Goal: Task Accomplishment & Management: Use online tool/utility

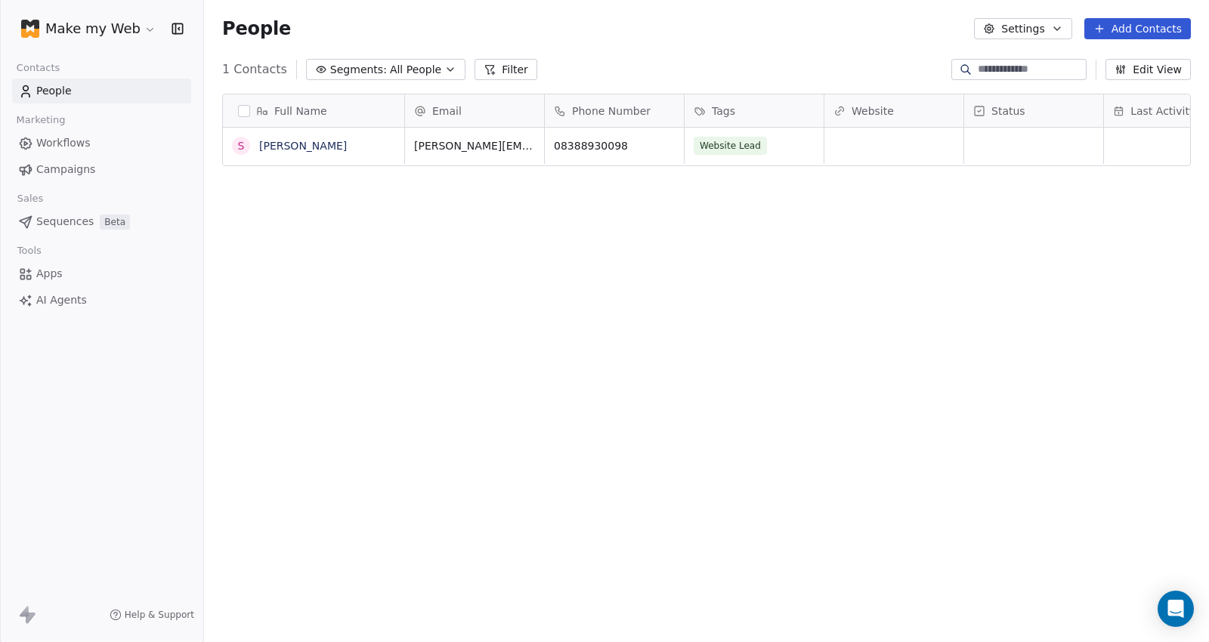
scroll to position [552, 992]
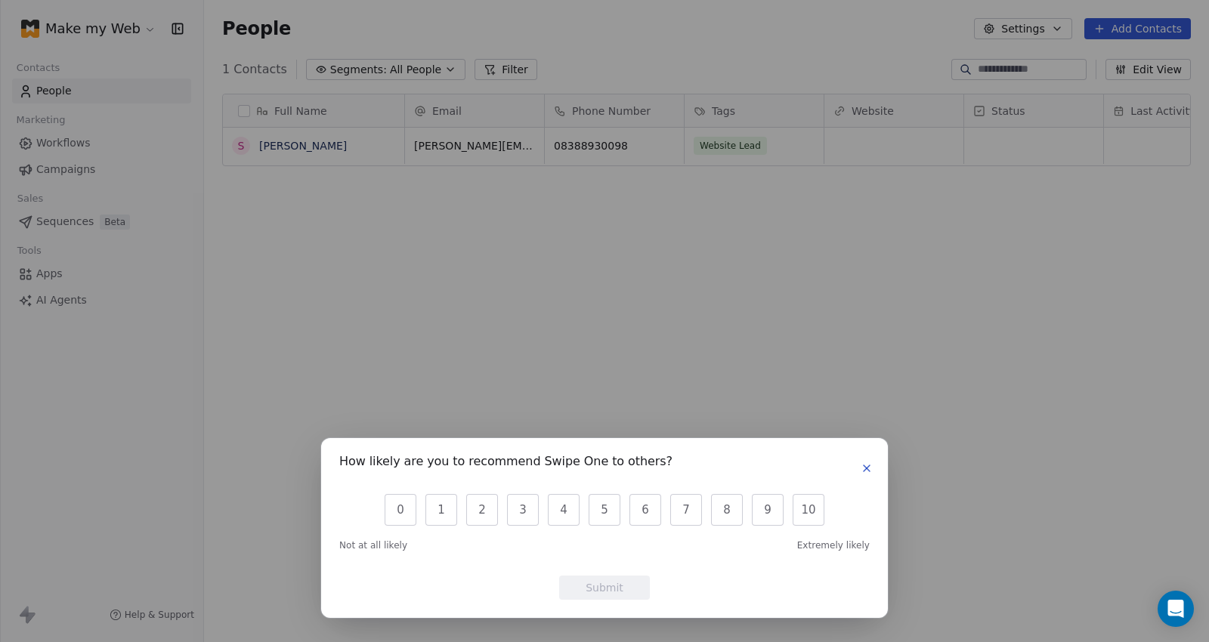
click at [861, 465] on icon "button" at bounding box center [866, 468] width 12 height 12
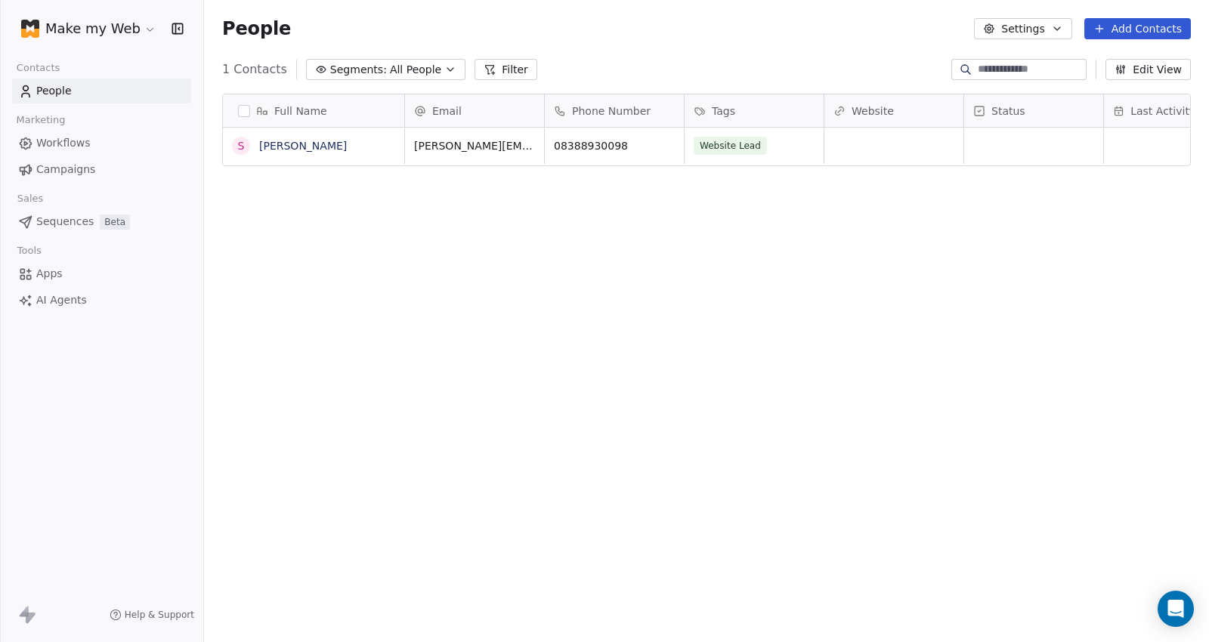
click at [239, 105] on button "button" at bounding box center [244, 111] width 12 height 12
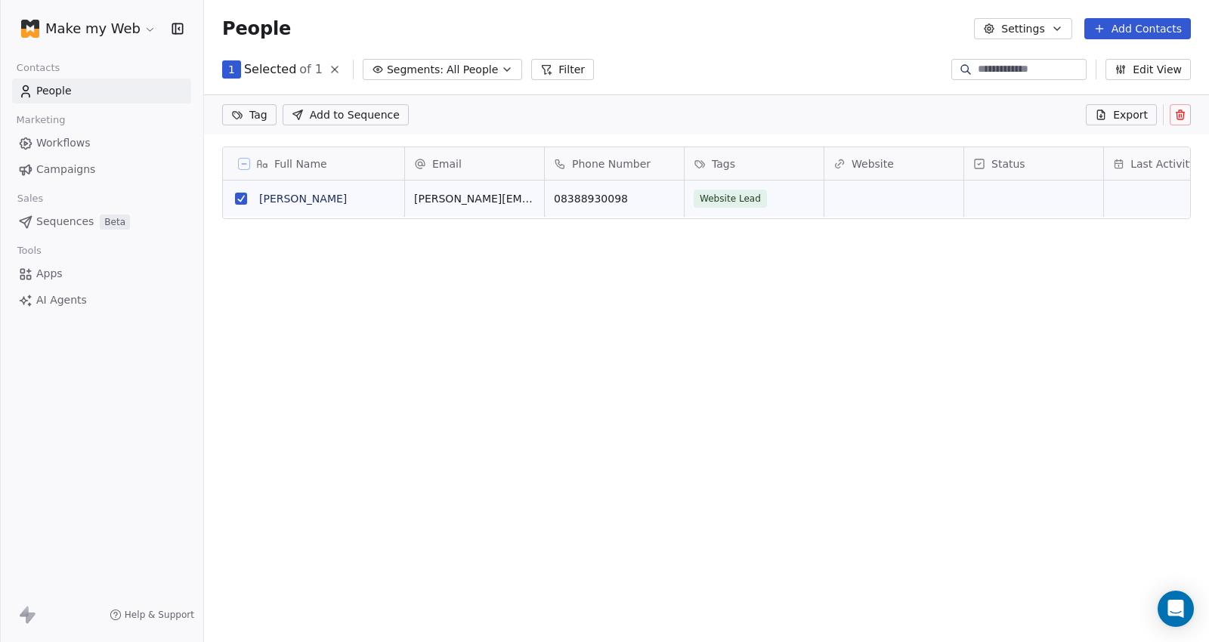
scroll to position [499, 992]
click at [1172, 108] on button at bounding box center [1179, 114] width 21 height 21
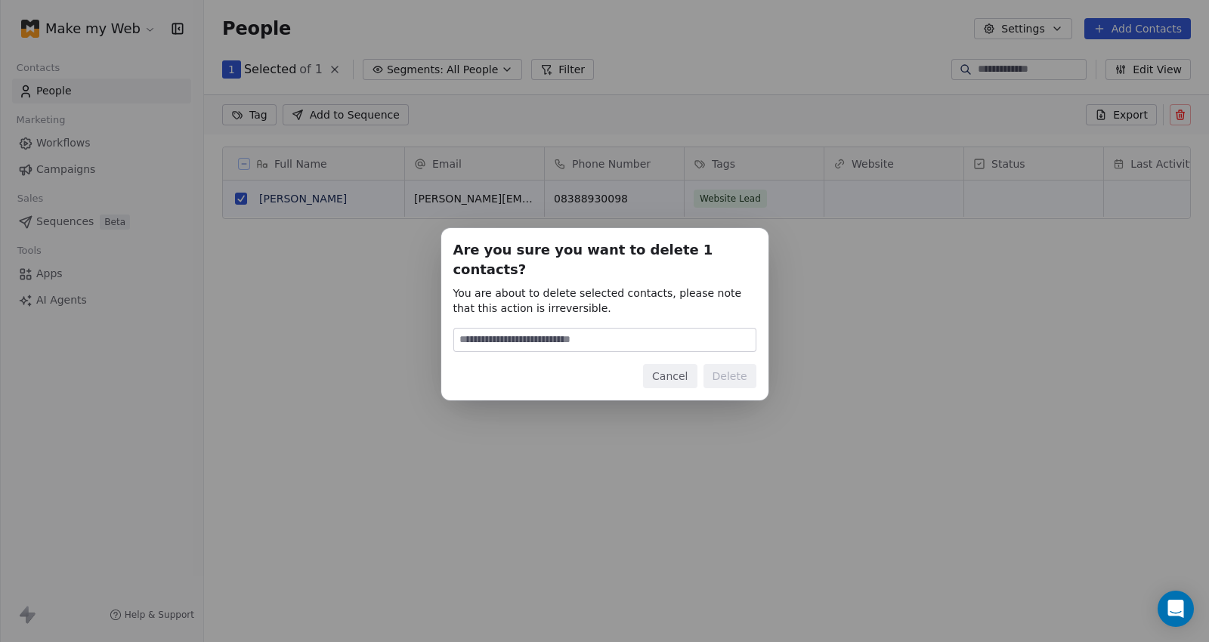
click at [635, 337] on input at bounding box center [604, 340] width 301 height 23
type input "******"
click at [761, 372] on div "Are you sure you want to delete 1 contacts? You are about to delete selected co…" at bounding box center [604, 314] width 327 height 172
click at [746, 372] on button "Delete" at bounding box center [729, 376] width 53 height 24
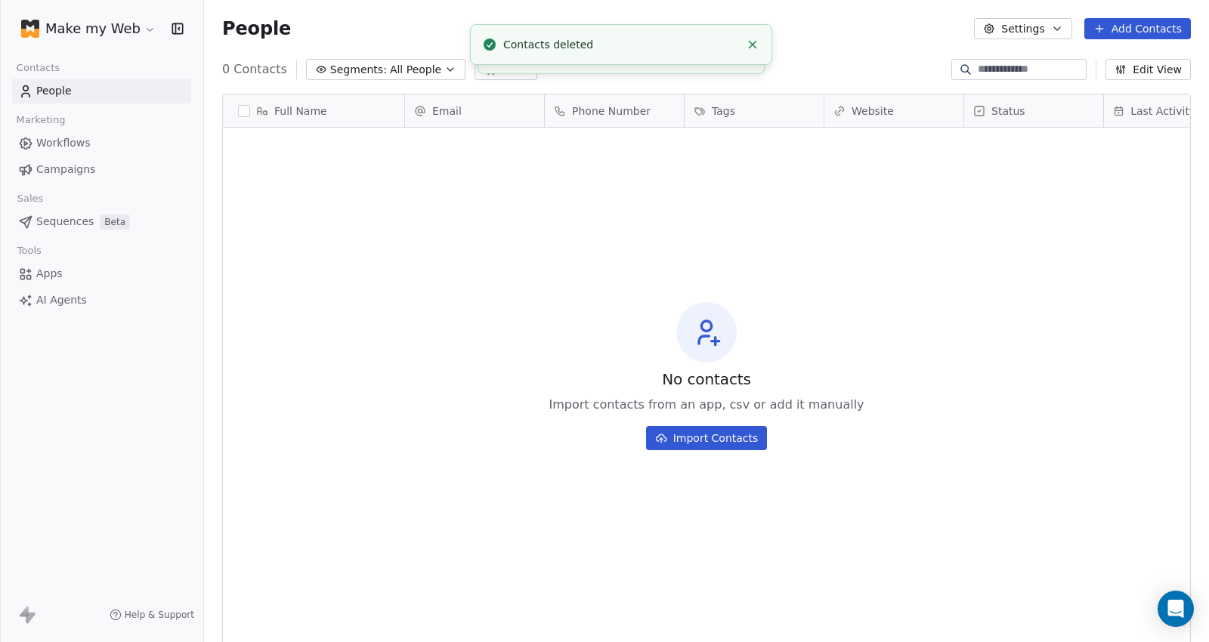
click at [70, 11] on div "Make my Web" at bounding box center [101, 28] width 203 height 57
click at [70, 19] on html "Make my Web Contacts People Marketing Workflows Campaigns Sales Sequences Beta …" at bounding box center [604, 321] width 1209 height 642
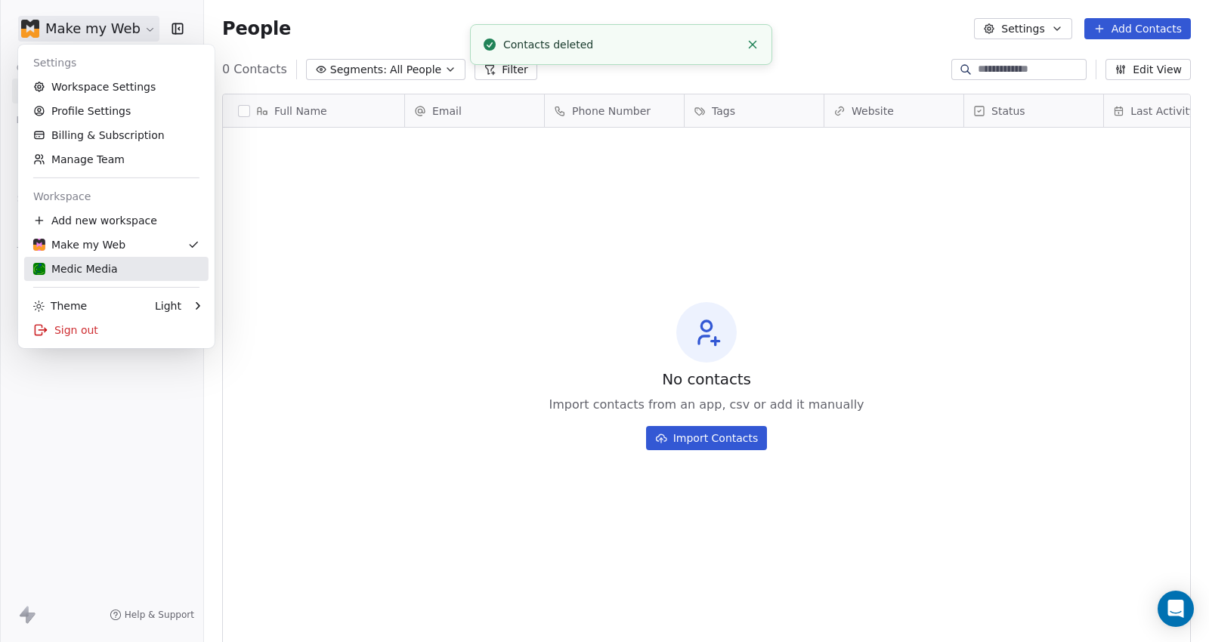
click at [131, 274] on div "Medic Media" at bounding box center [116, 268] width 166 height 15
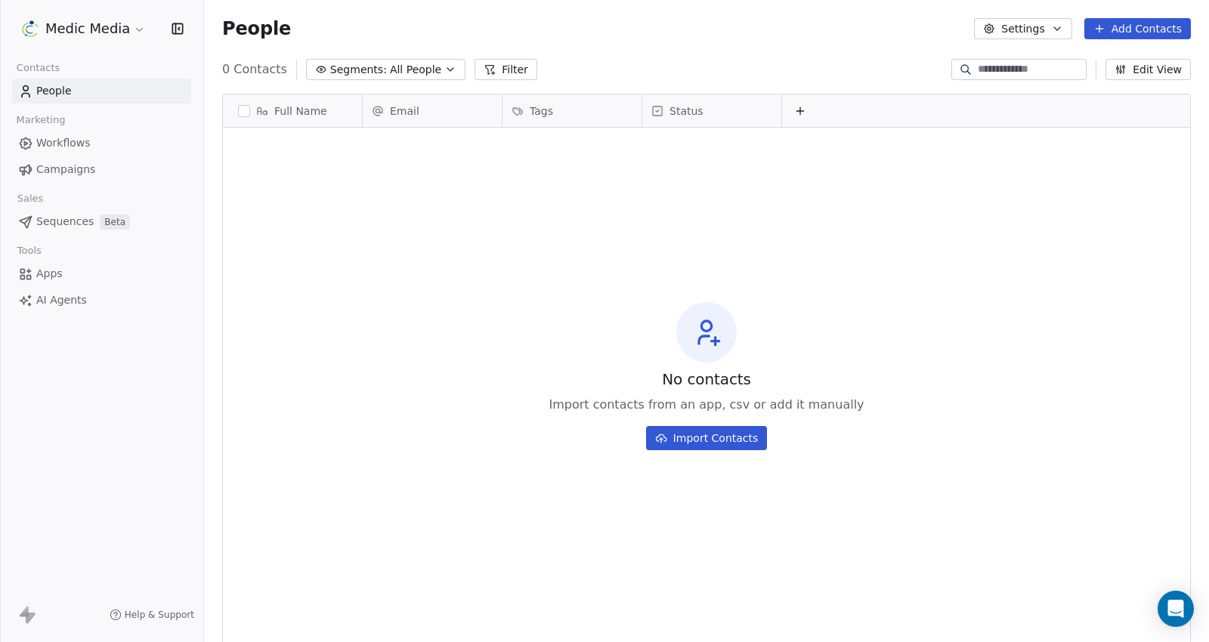
scroll to position [552, 992]
click at [83, 147] on span "Workflows" at bounding box center [63, 143] width 54 height 16
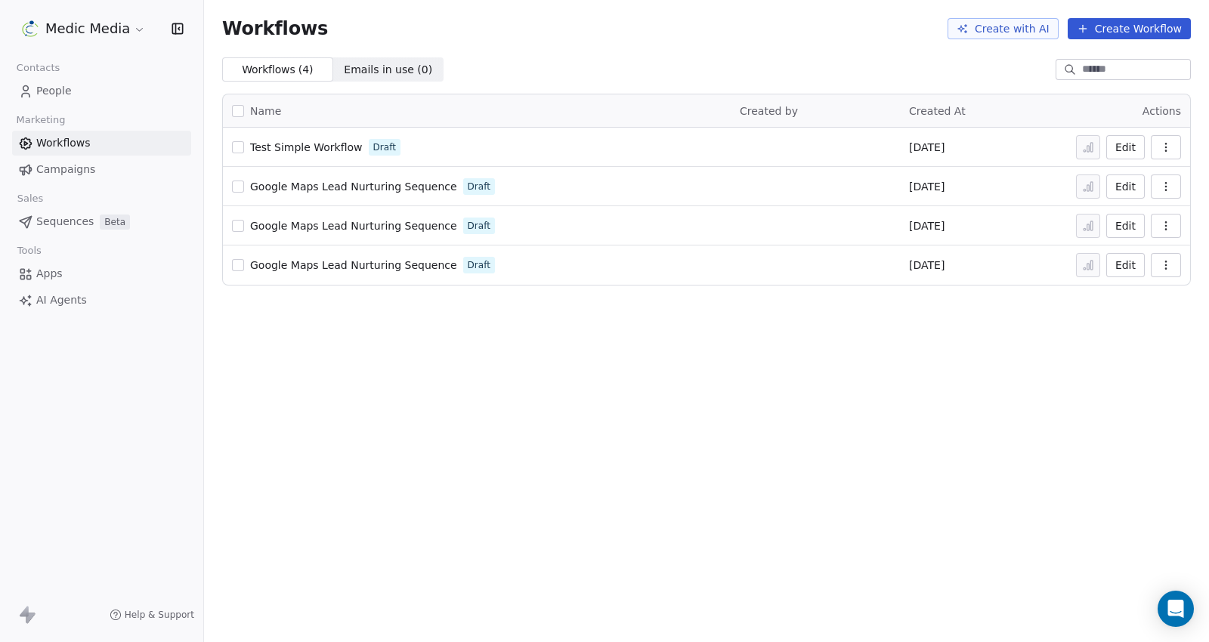
click at [770, 186] on div at bounding box center [815, 183] width 151 height 15
click at [394, 178] on div "Google Maps Lead Nurturing Sequence Draft" at bounding box center [476, 186] width 489 height 21
click at [391, 185] on span "Google Maps Lead Nurturing Sequence" at bounding box center [353, 187] width 207 height 12
click at [237, 110] on button "button" at bounding box center [238, 111] width 12 height 12
click at [1165, 145] on icon "button" at bounding box center [1165, 147] width 12 height 12
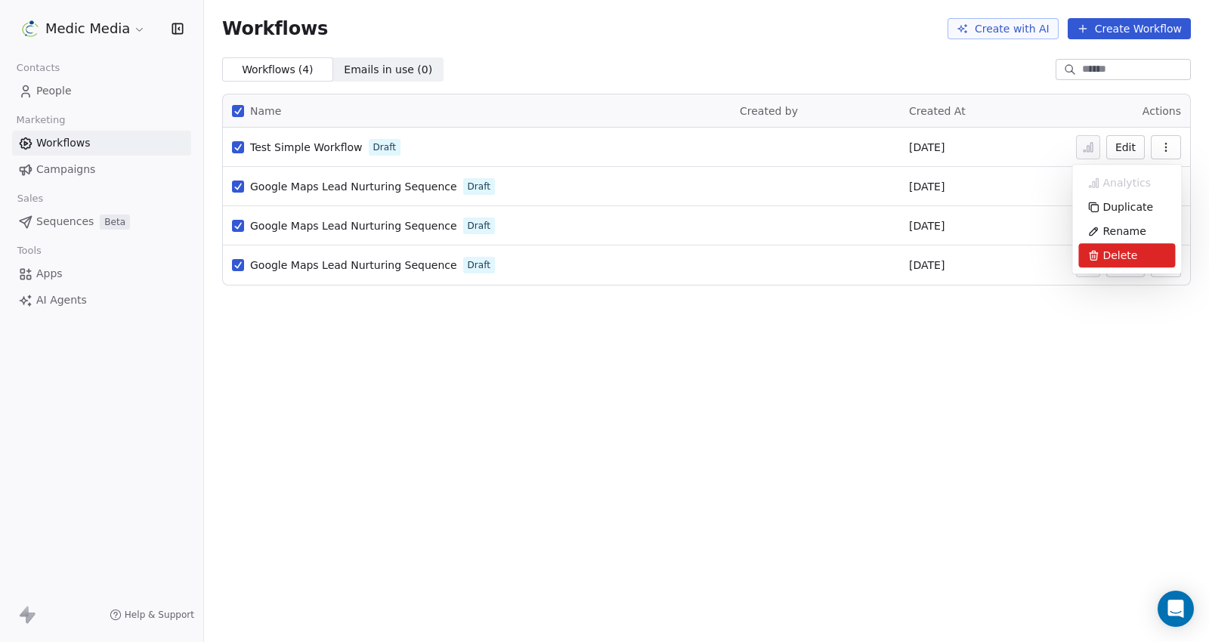
click at [1111, 253] on span "Delete" at bounding box center [1119, 255] width 35 height 15
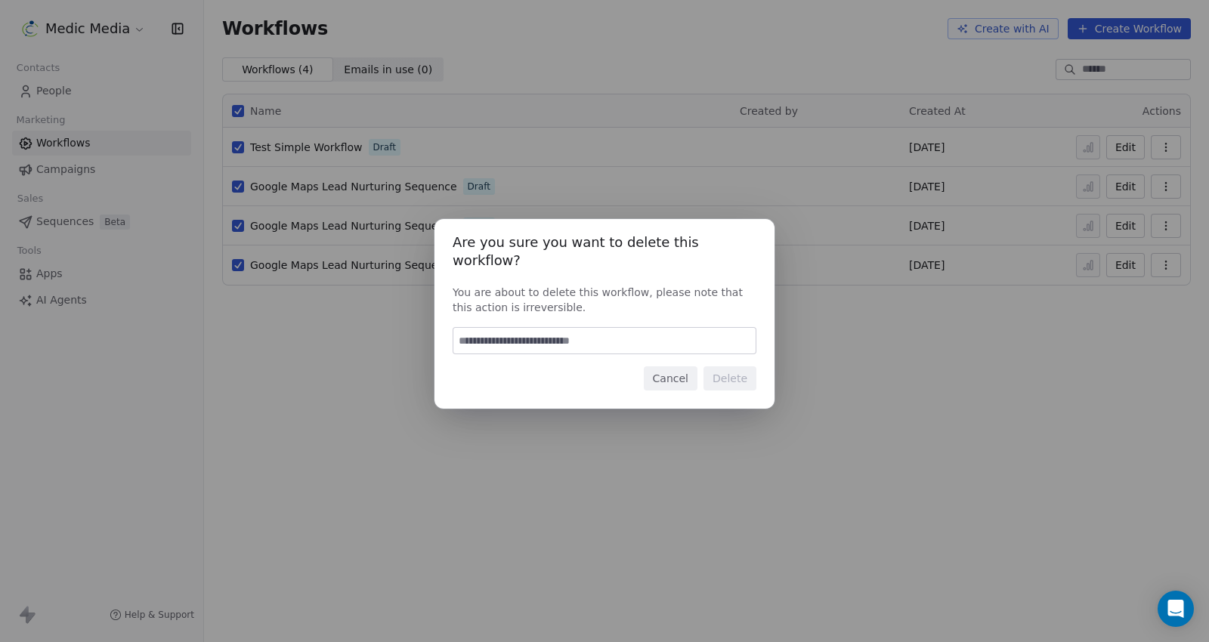
click at [516, 327] on div at bounding box center [604, 340] width 304 height 27
click at [515, 333] on input at bounding box center [604, 341] width 302 height 26
click at [517, 334] on input at bounding box center [604, 341] width 302 height 26
click at [513, 332] on input "******" at bounding box center [604, 341] width 302 height 26
type input "******"
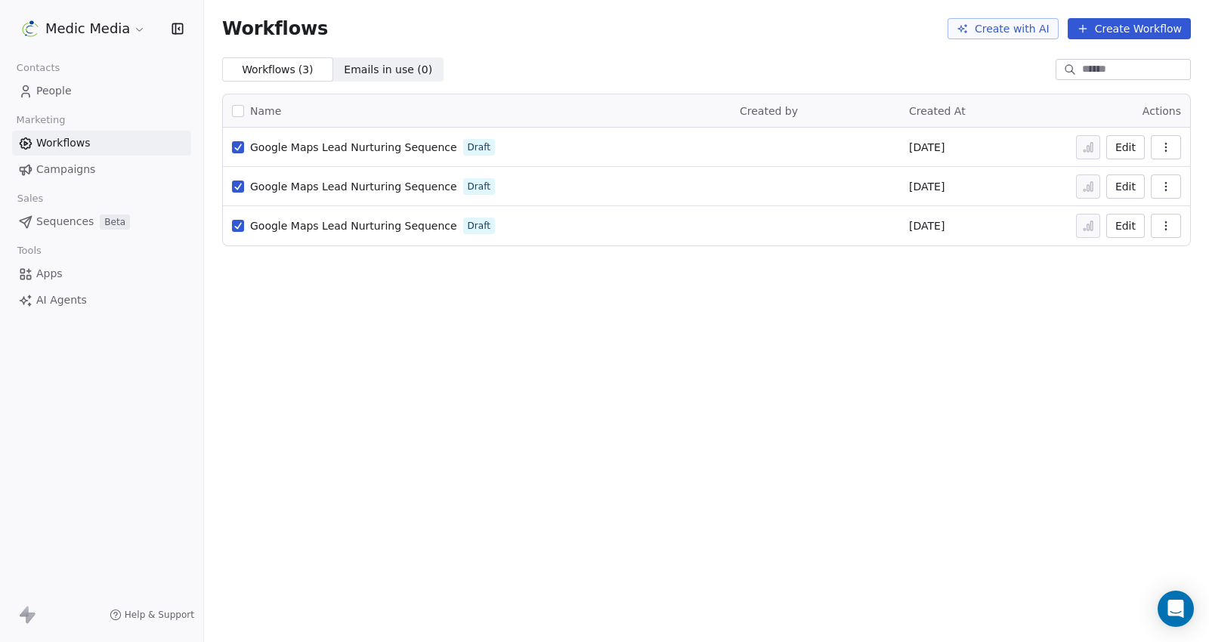
click at [1164, 149] on icon "button" at bounding box center [1165, 147] width 12 height 12
click at [1101, 250] on div "Delete" at bounding box center [1126, 255] width 97 height 24
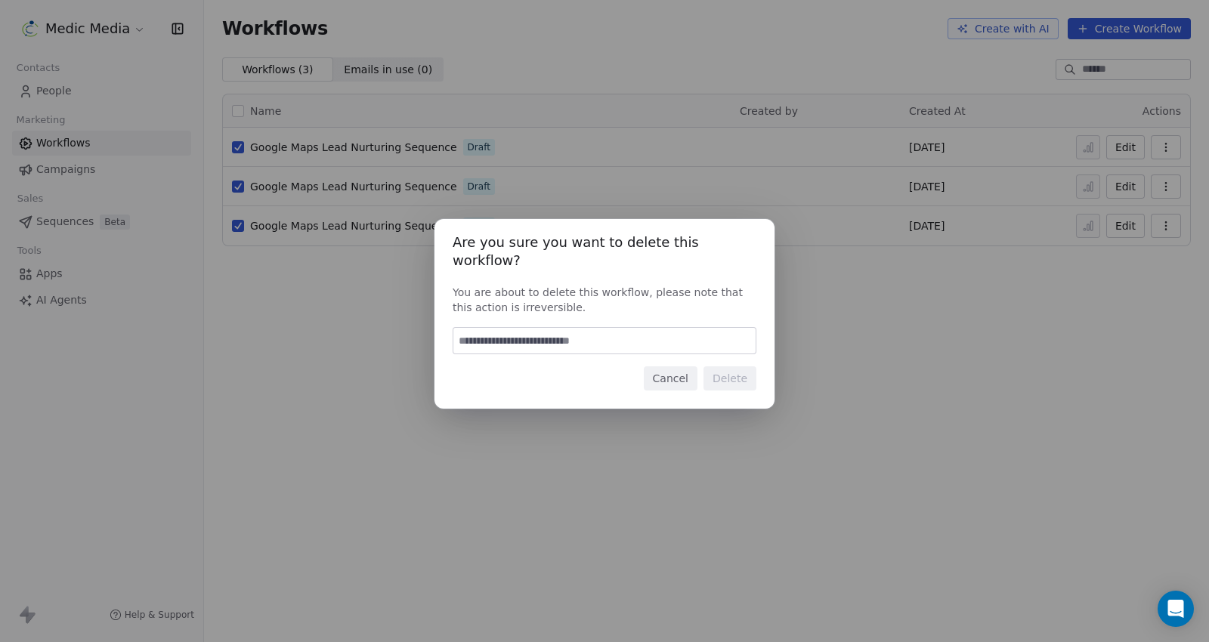
click at [489, 328] on input at bounding box center [604, 341] width 302 height 26
type input "******"
click at [734, 376] on button "Delete" at bounding box center [729, 378] width 53 height 24
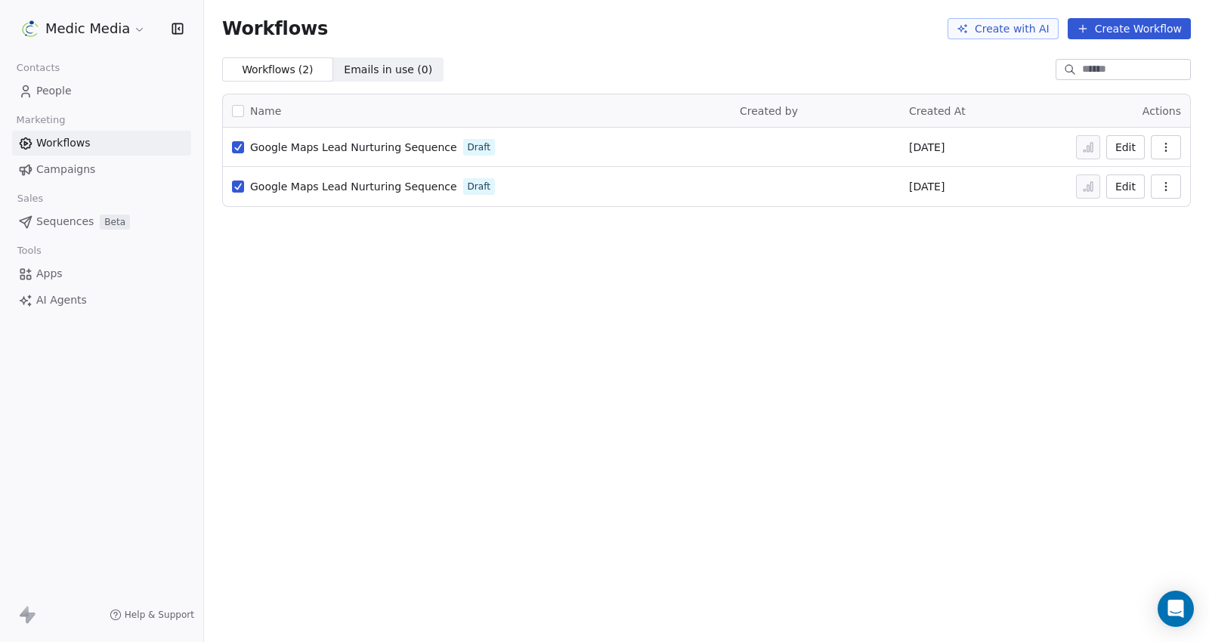
click at [1178, 147] on button "button" at bounding box center [1165, 147] width 30 height 24
click at [1126, 249] on span "Delete" at bounding box center [1119, 255] width 35 height 15
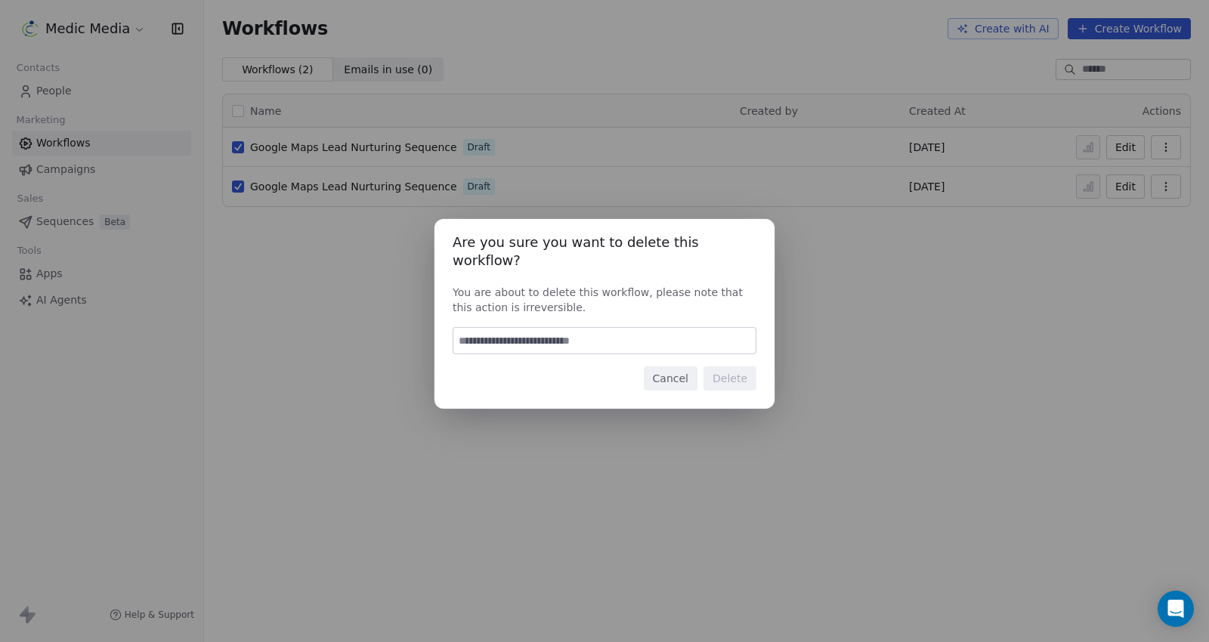
click at [485, 340] on input at bounding box center [604, 341] width 302 height 26
type input "******"
drag, startPoint x: 732, startPoint y: 364, endPoint x: 767, endPoint y: 344, distance: 40.3
click at [732, 366] on button "Delete" at bounding box center [729, 378] width 53 height 24
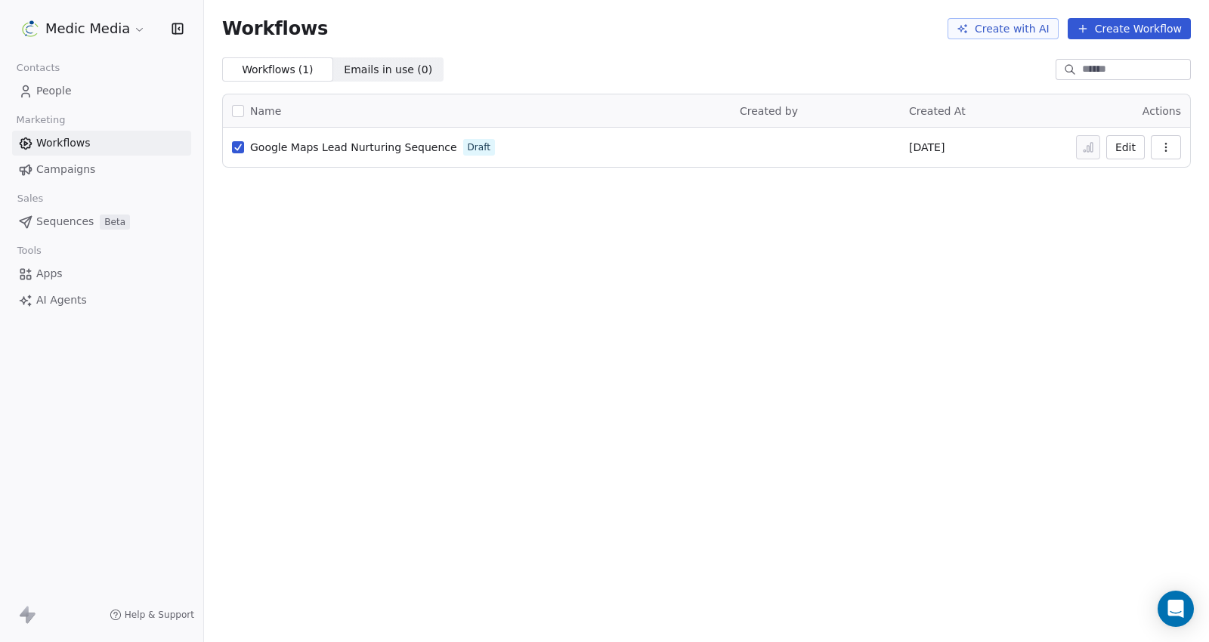
click at [1162, 143] on icon "button" at bounding box center [1165, 147] width 12 height 12
click at [1116, 249] on span "Delete" at bounding box center [1119, 255] width 35 height 15
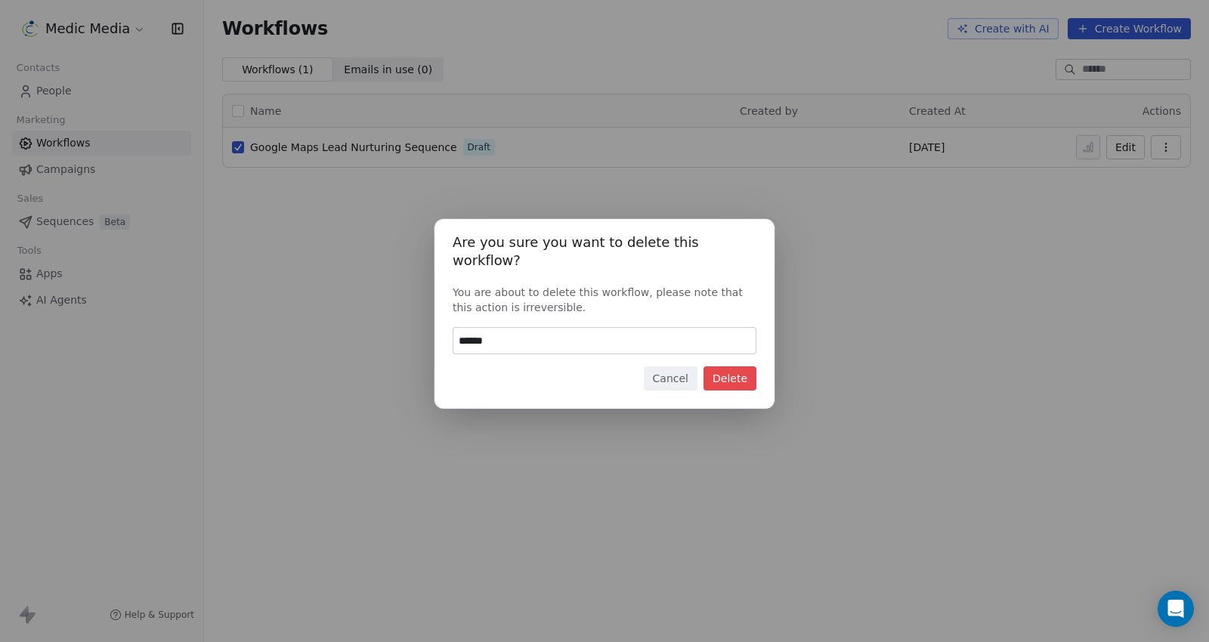
type input "******"
click at [723, 366] on button "Delete" at bounding box center [729, 378] width 53 height 24
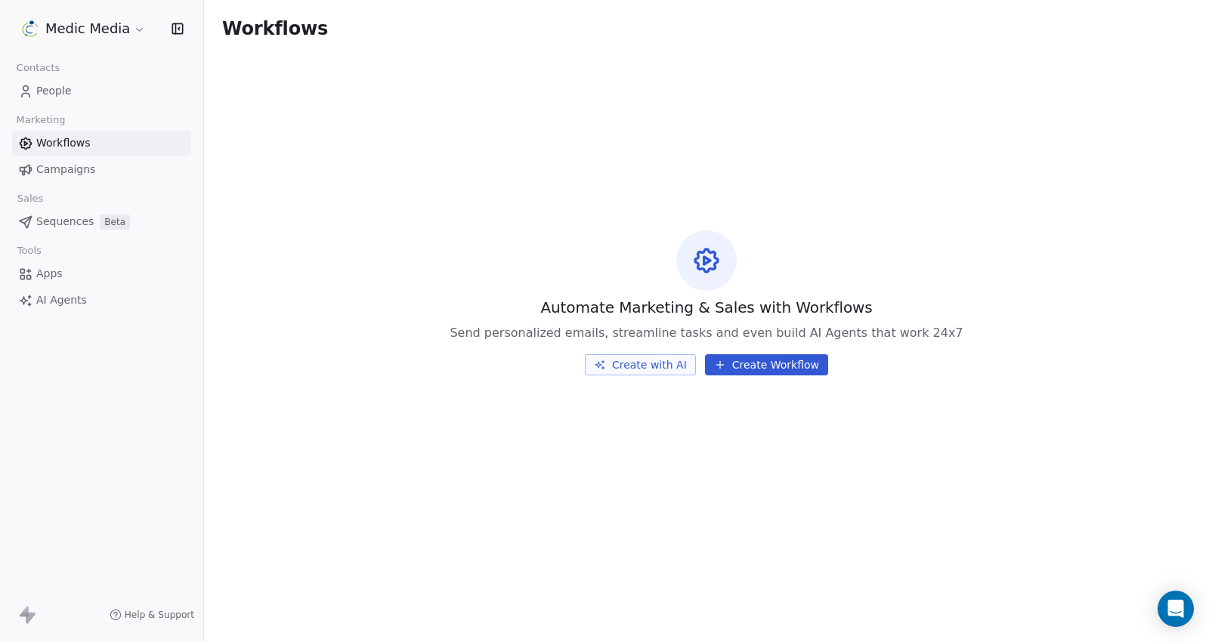
click at [770, 364] on button "Create Workflow" at bounding box center [766, 364] width 123 height 21
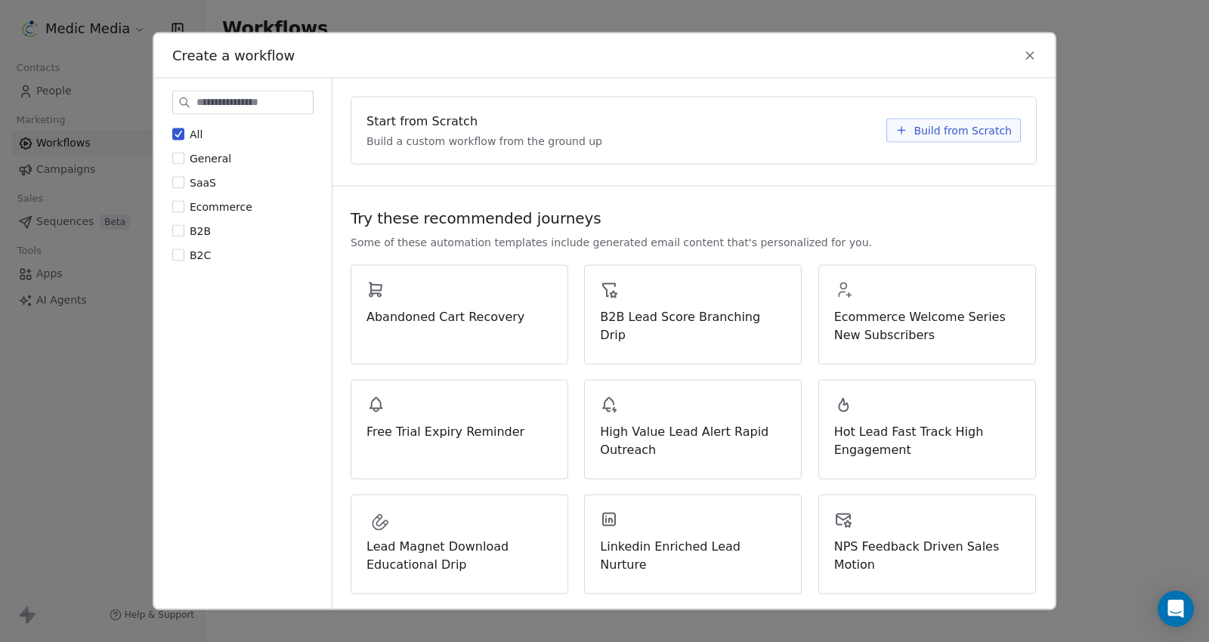
click at [991, 128] on span "Build from Scratch" at bounding box center [962, 130] width 98 height 15
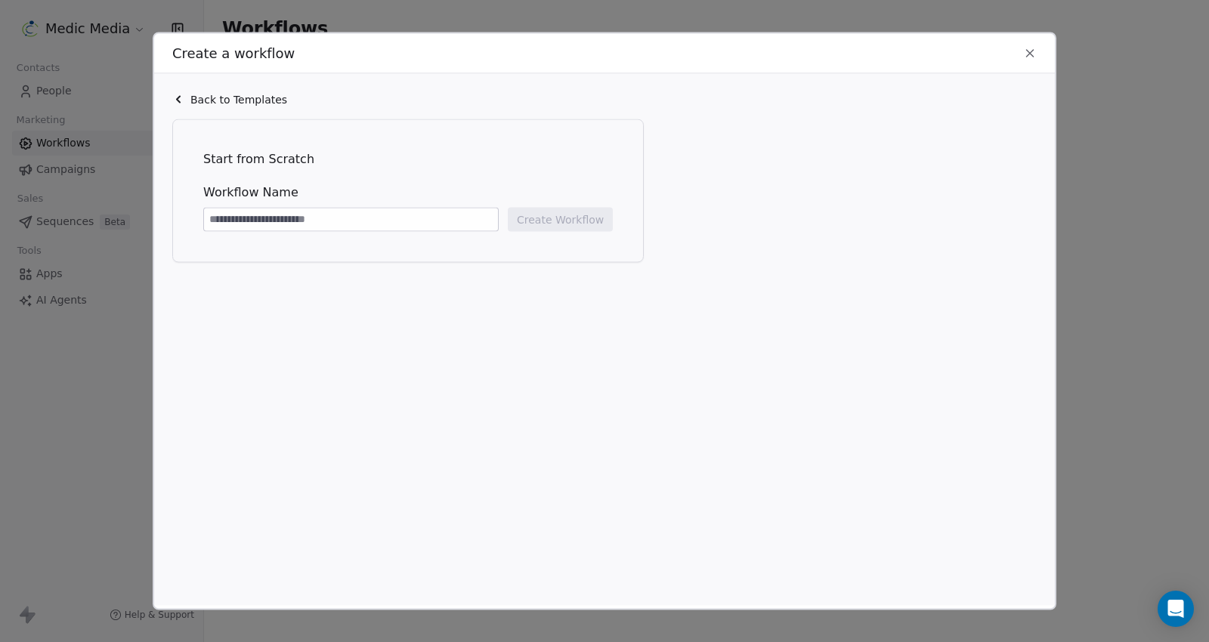
drag, startPoint x: 273, startPoint y: 188, endPoint x: 256, endPoint y: 219, distance: 35.1
click at [258, 214] on input at bounding box center [351, 219] width 294 height 23
click at [255, 218] on input at bounding box center [351, 219] width 294 height 23
type input "**********"
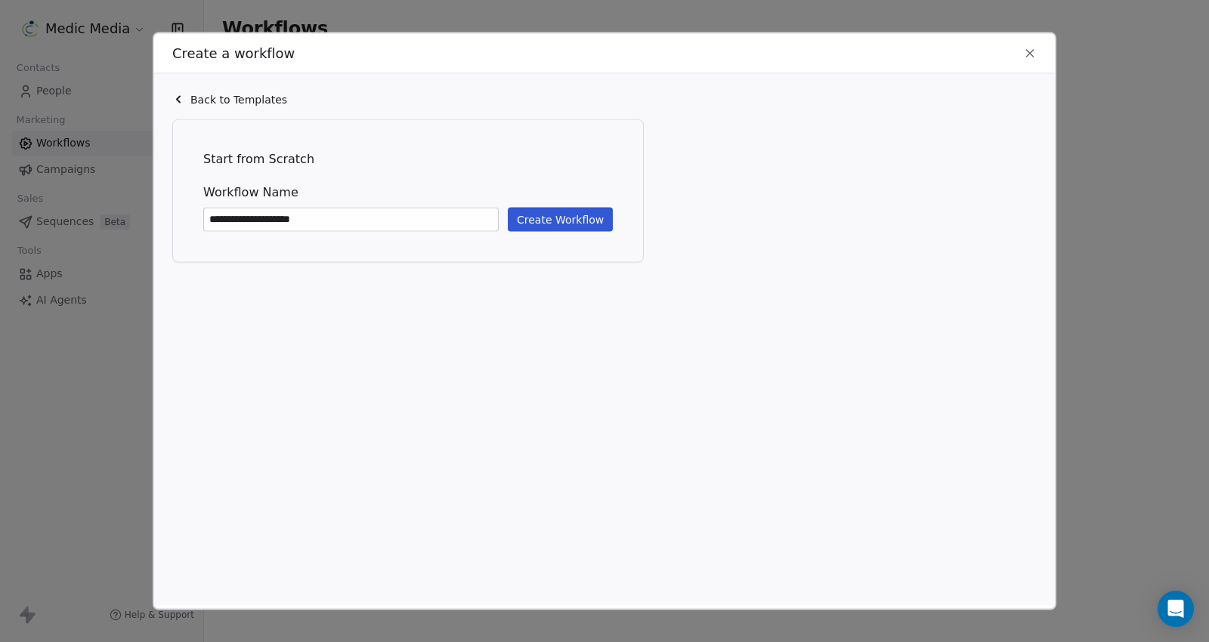
click at [604, 222] on button "Create Workflow" at bounding box center [560, 220] width 105 height 24
